Goal: Task Accomplishment & Management: Manage account settings

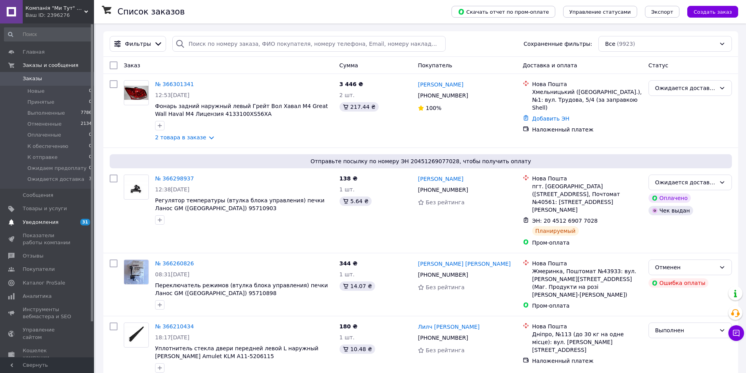
click at [31, 221] on span "Уведомления" at bounding box center [41, 222] width 36 height 7
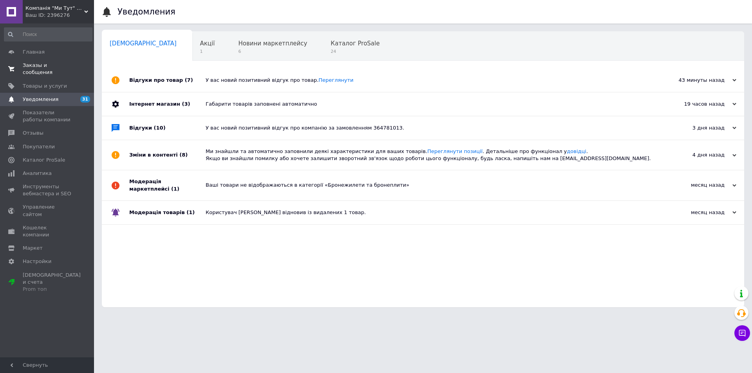
click at [63, 62] on span "Заказы и сообщения" at bounding box center [48, 69] width 50 height 14
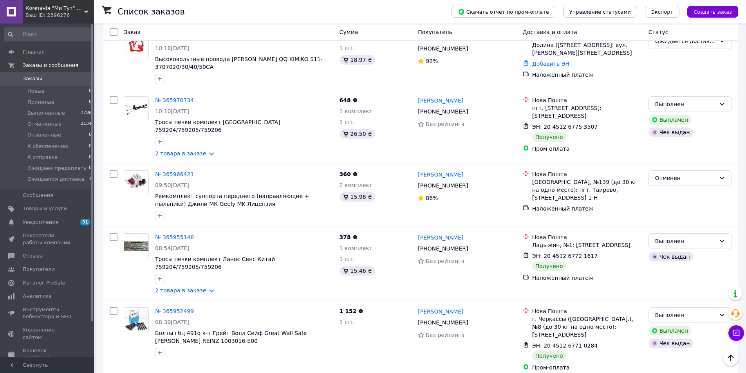
scroll to position [391, 0]
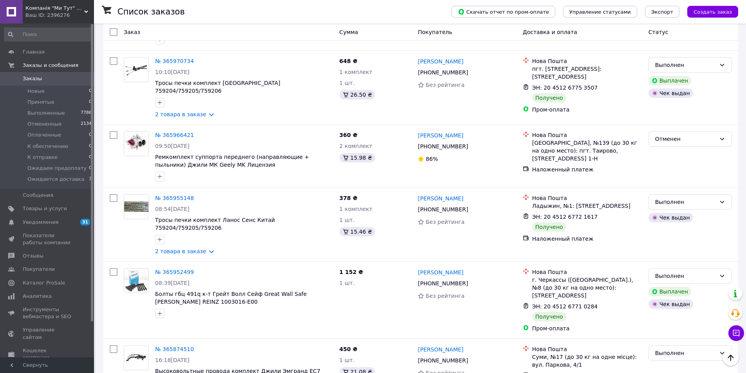
click at [52, 225] on span "Уведомления" at bounding box center [41, 222] width 36 height 7
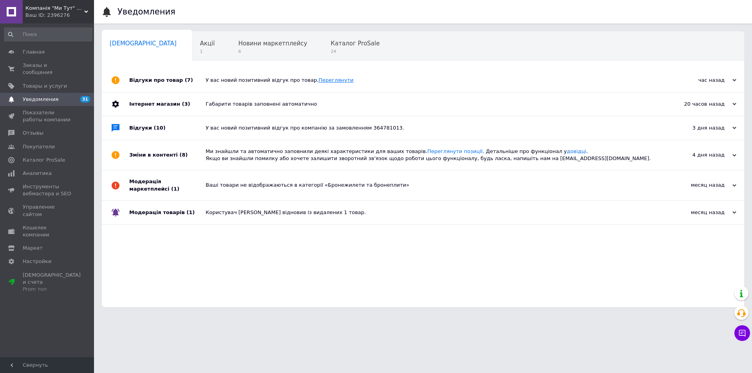
click at [318, 81] on link "Переглянути" at bounding box center [335, 80] width 35 height 6
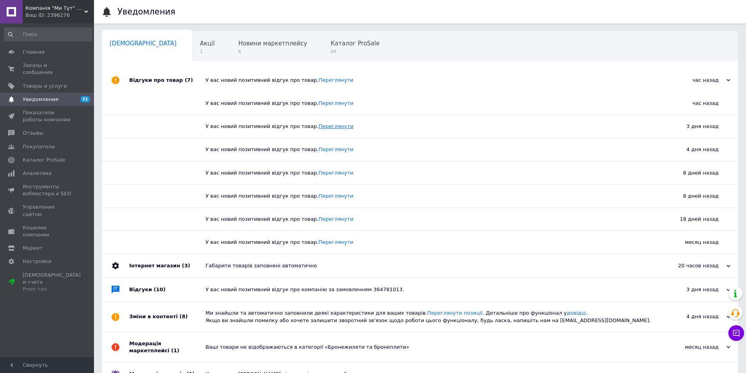
click at [318, 128] on link "Переглянути" at bounding box center [335, 126] width 35 height 6
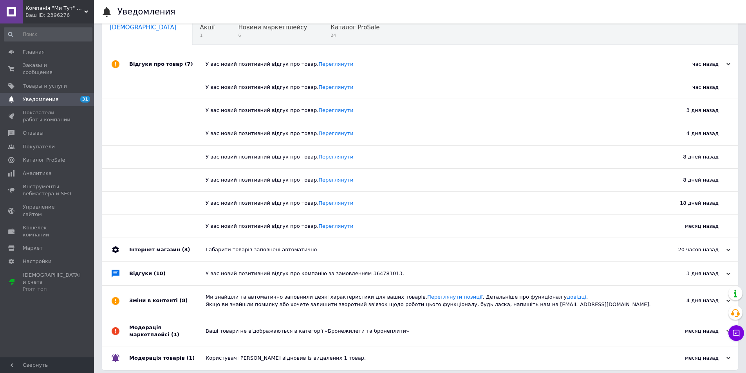
click at [364, 275] on div "У вас новий позитивний відгук про компанію за замовленням 364781013." at bounding box center [428, 273] width 446 height 7
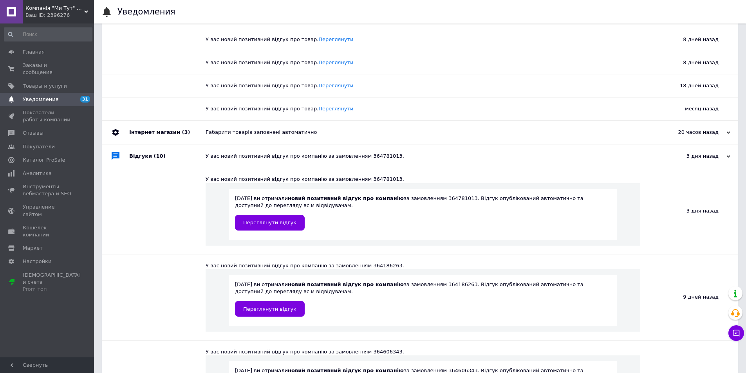
scroll to position [173, 0]
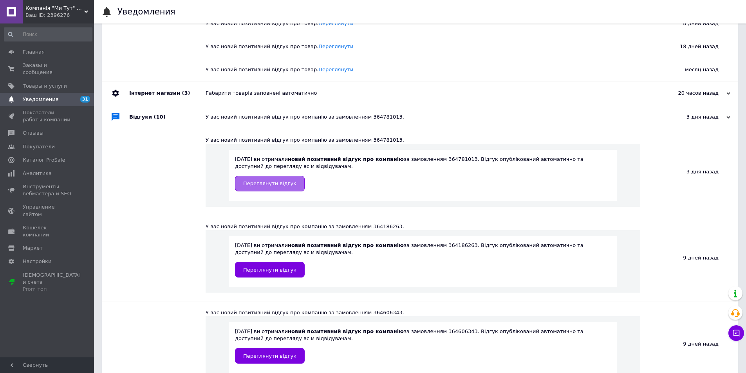
click at [262, 186] on span "Переглянути відгук" at bounding box center [269, 183] width 53 height 6
